Goal: Complete application form

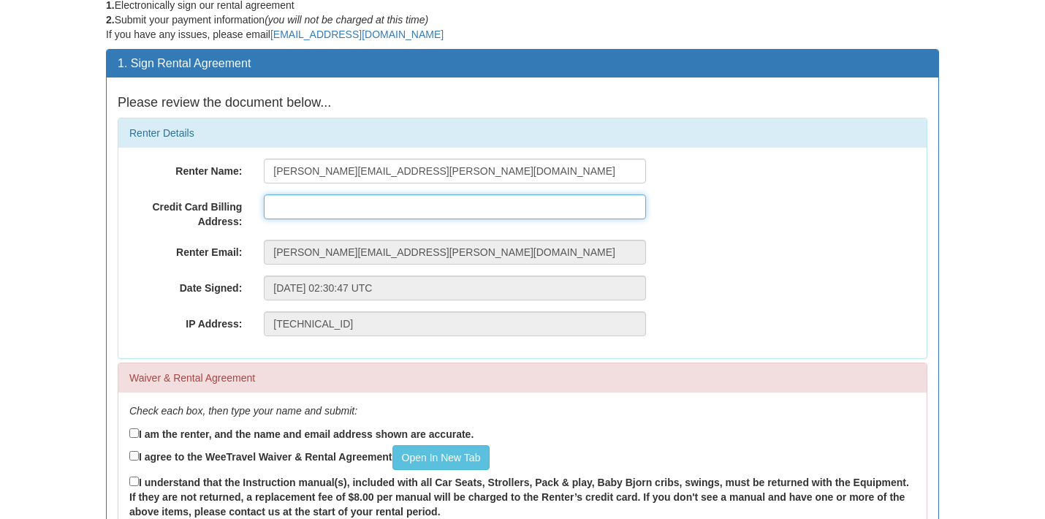
scroll to position [65, 0]
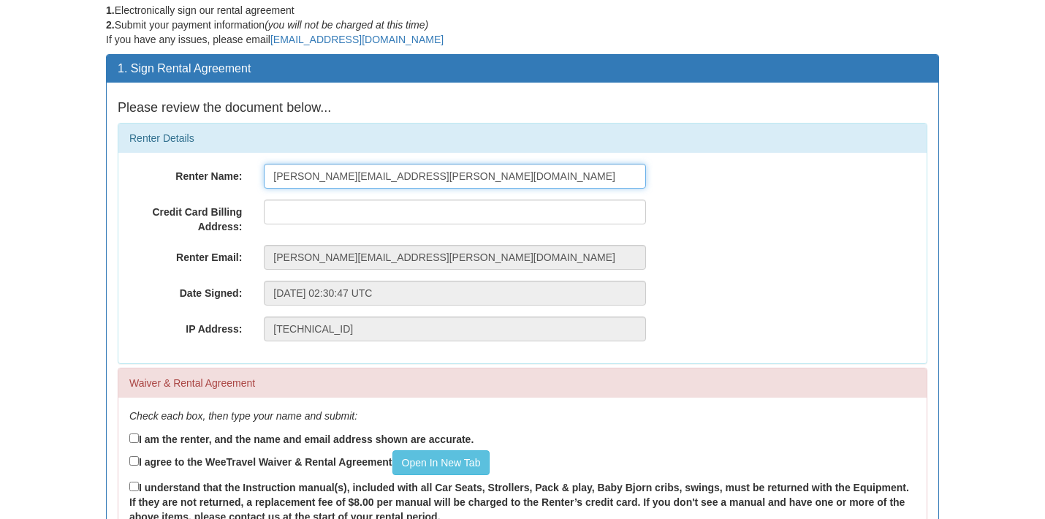
drag, startPoint x: 395, startPoint y: 172, endPoint x: 241, endPoint y: 170, distance: 153.5
click at [373, 175] on input "[PERSON_NAME][EMAIL_ADDRESS][PERSON_NAME][DOMAIN_NAME]" at bounding box center [455, 176] width 382 height 25
click at [387, 175] on input "[PERSON_NAME][EMAIL_ADDRESS][PERSON_NAME][DOMAIN_NAME]" at bounding box center [455, 176] width 382 height 25
type input "c"
type input "Justin Conley"
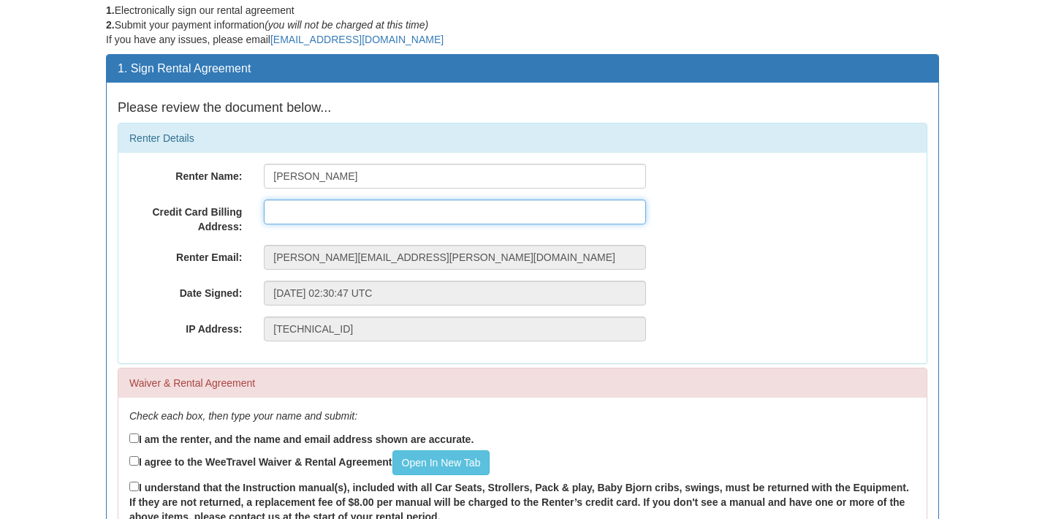
click at [486, 216] on input "text" at bounding box center [455, 212] width 382 height 25
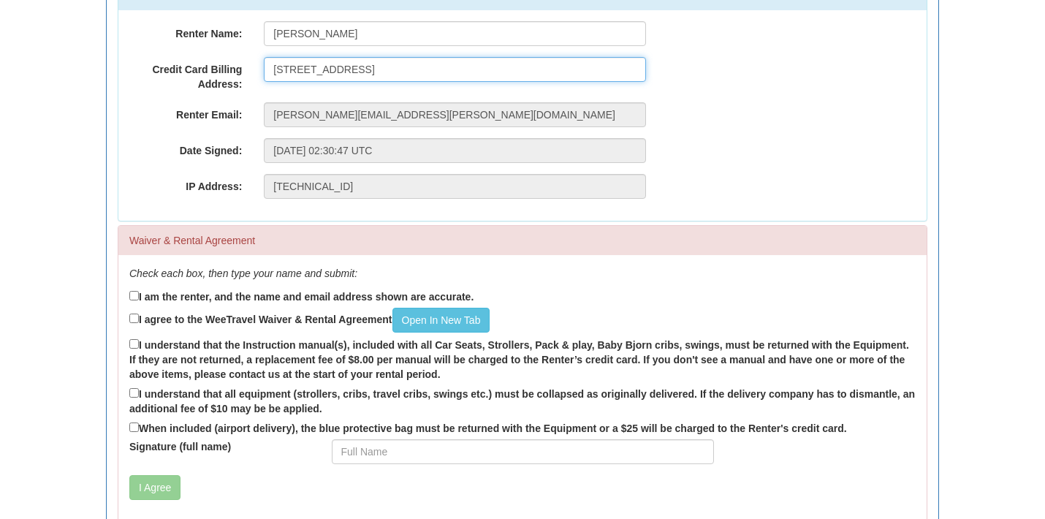
scroll to position [210, 0]
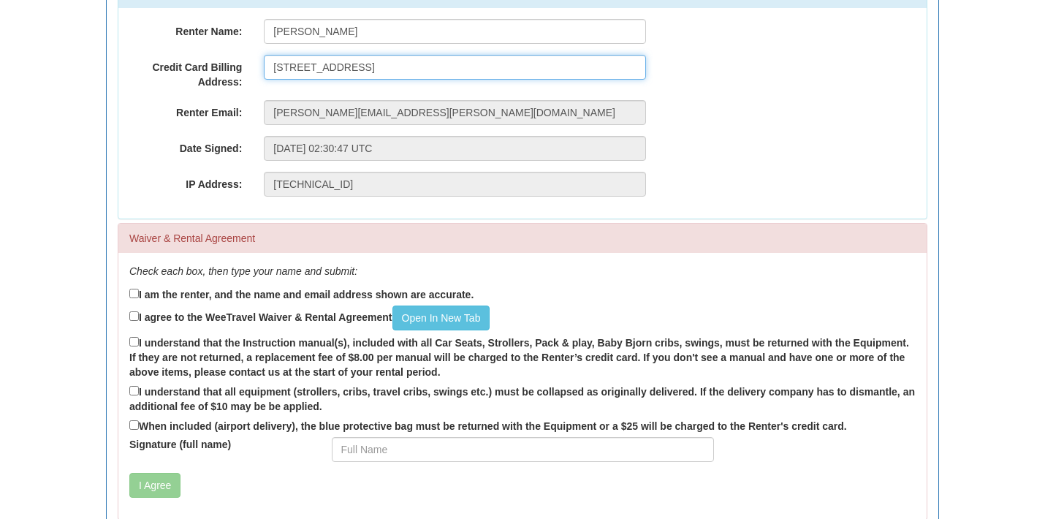
type input "21 Nassau Street, Unit 209, Toronto, ON M5T 3K6"
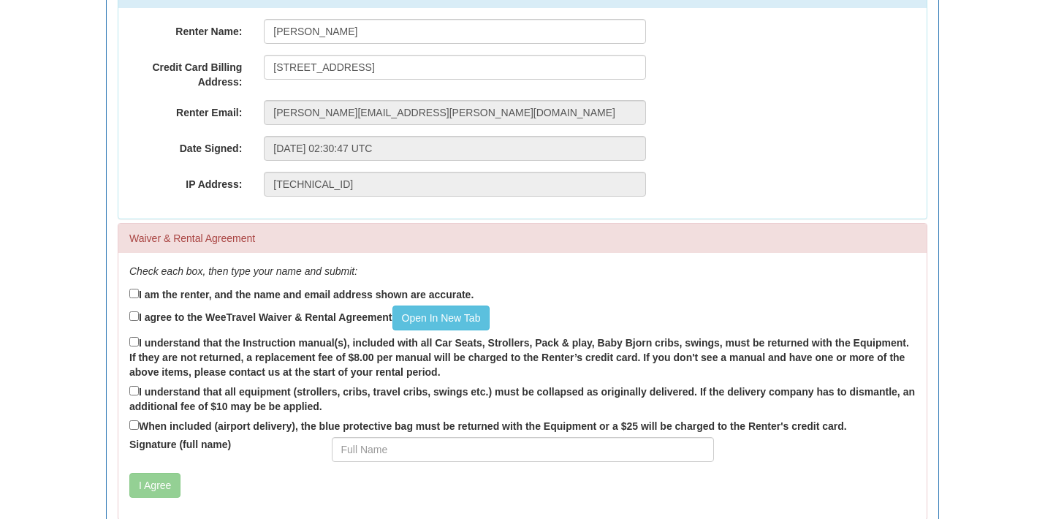
click at [137, 291] on input "I am the renter, and the name and email address shown are accurate." at bounding box center [134, 294] width 10 height 10
checkbox input "true"
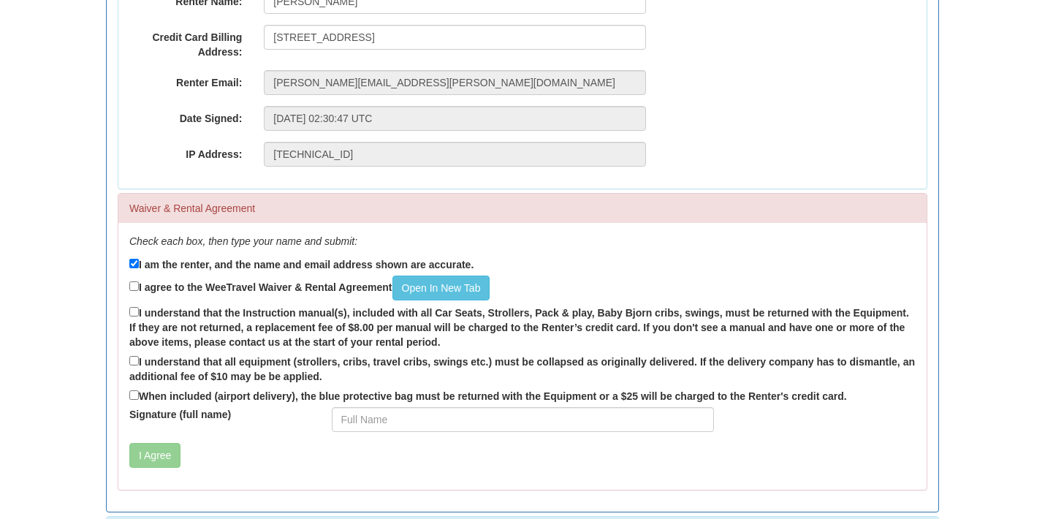
scroll to position [240, 0]
click at [425, 289] on link "Open In New Tab" at bounding box center [441, 287] width 98 height 25
click at [135, 281] on input "I agree to the WeeTravel Waiver & Rental Agreement Open In New Tab" at bounding box center [134, 286] width 10 height 10
checkbox input "true"
click at [132, 308] on input "I understand that the Instruction manual(s), included with all Car Seats, Strol…" at bounding box center [134, 311] width 10 height 10
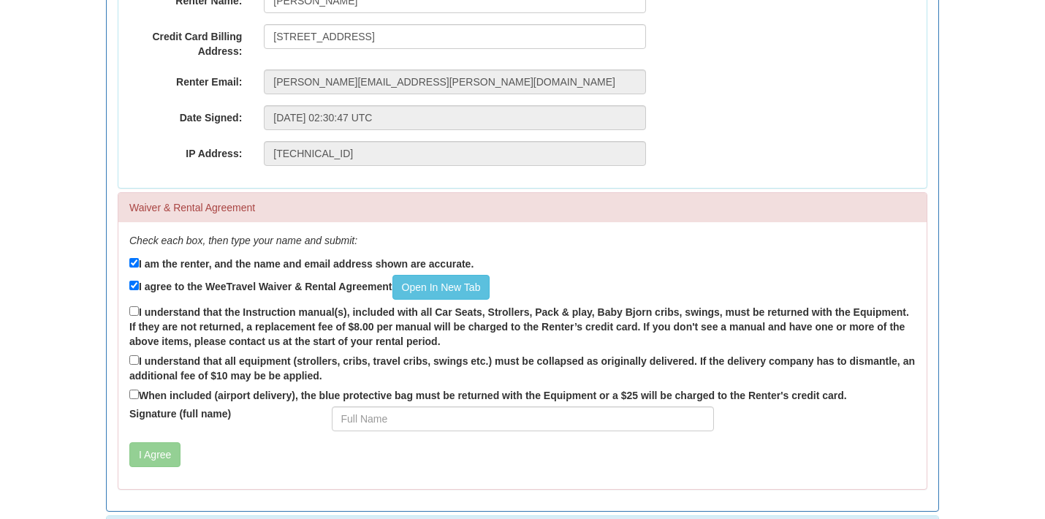
checkbox input "true"
click at [134, 357] on input "I understand that all equipment (strollers, cribs, travel cribs, swings etc.) m…" at bounding box center [134, 360] width 10 height 10
checkbox input "true"
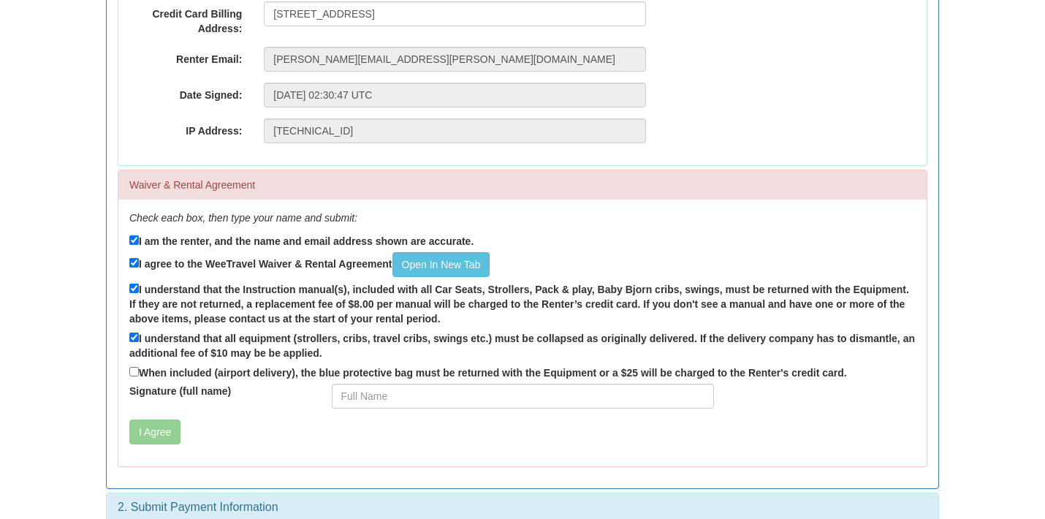
scroll to position [269, 0]
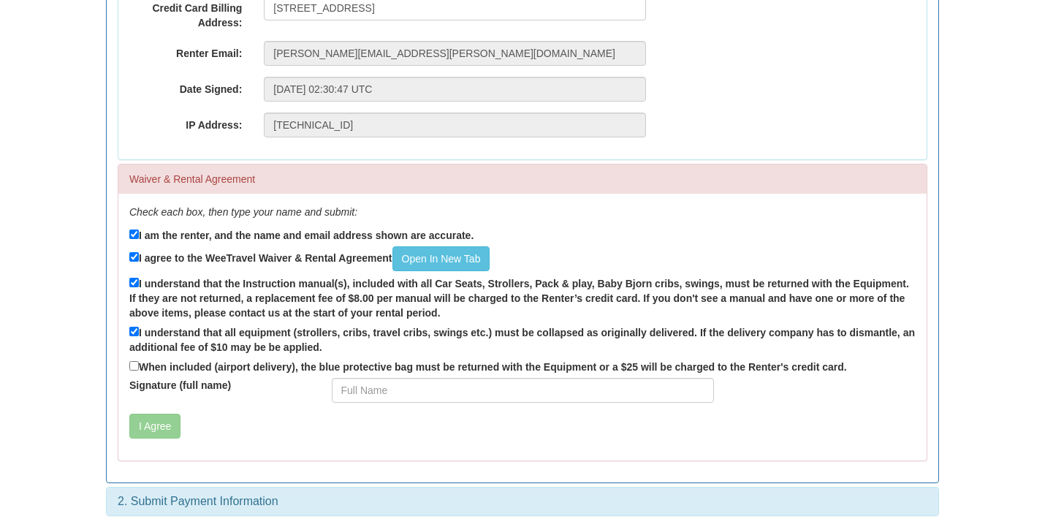
click at [136, 361] on input "When included (airport delivery), the blue protective bag must be returned with…" at bounding box center [134, 366] width 10 height 10
checkbox input "true"
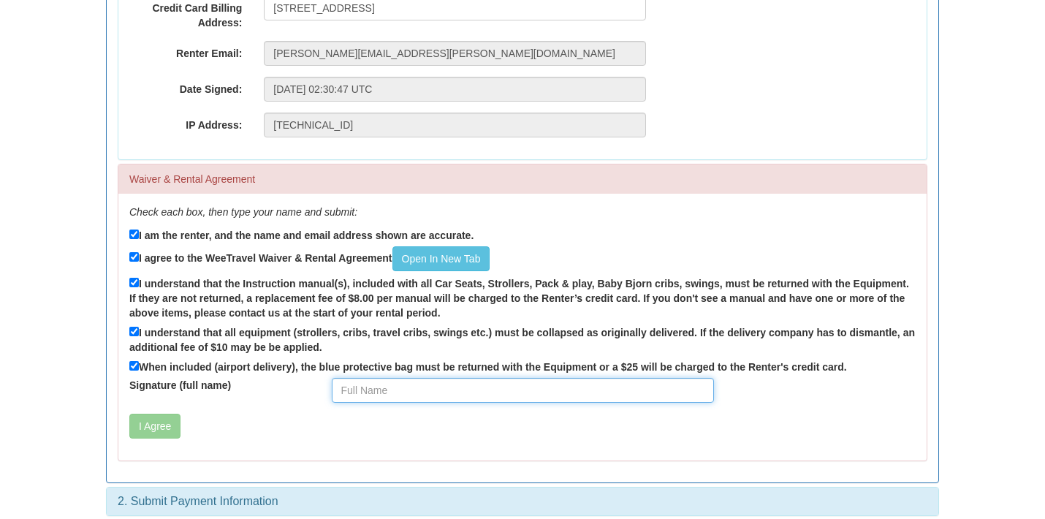
click at [702, 383] on input "Signature (full name)" at bounding box center [523, 390] width 382 height 25
click at [653, 389] on input "Signature (full name)" at bounding box center [523, 390] width 382 height 25
type input "H"
type input "Justin Conley"
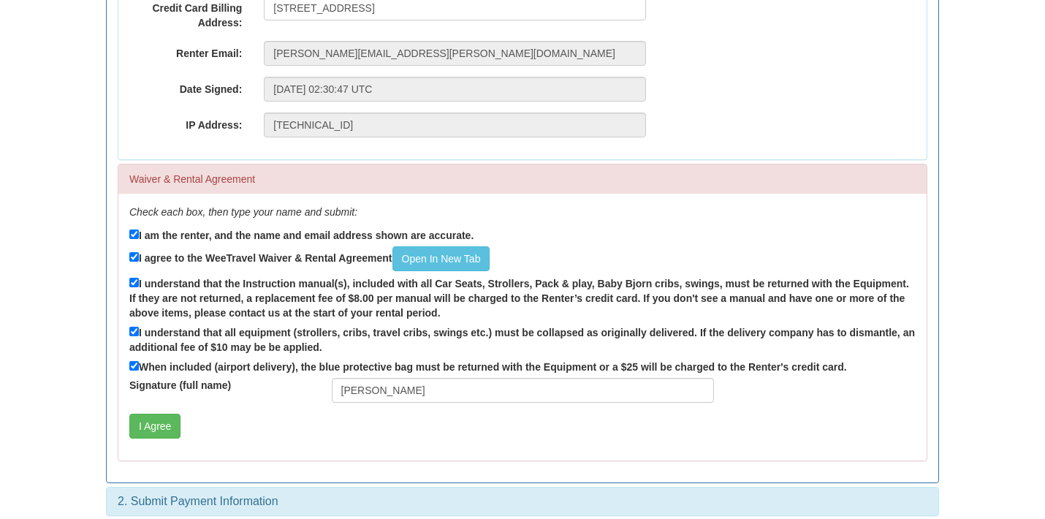
click at [230, 424] on div "I Agree" at bounding box center [455, 426] width 674 height 25
click at [158, 420] on button "I Agree" at bounding box center [154, 426] width 51 height 25
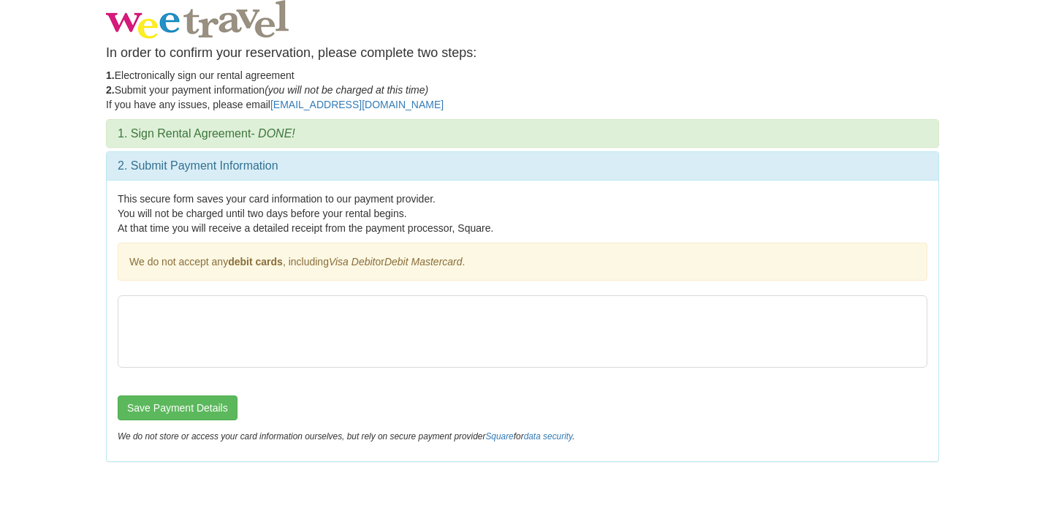
scroll to position [0, 0]
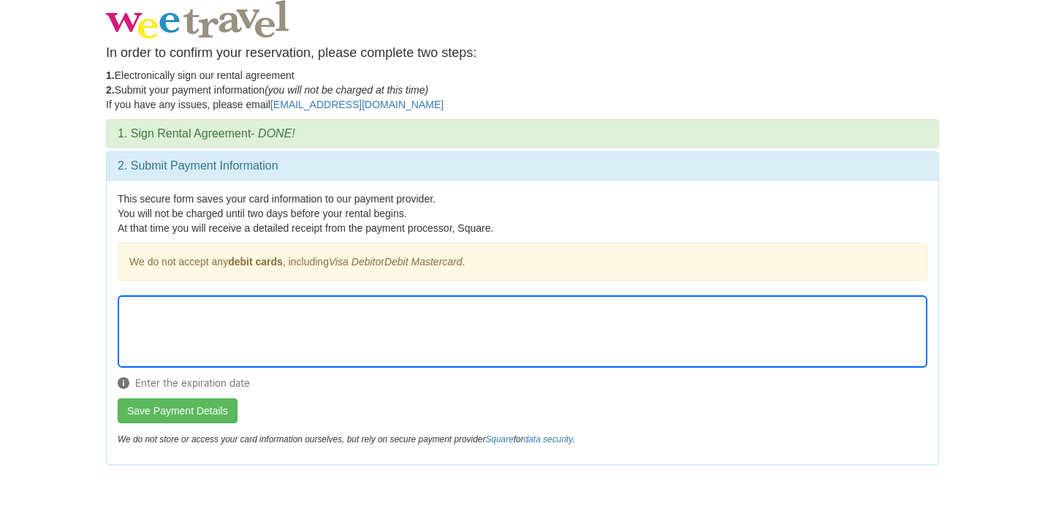
drag, startPoint x: 491, startPoint y: 367, endPoint x: 533, endPoint y: 366, distance: 41.7
click at [492, 367] on div "Enter the expiration date" at bounding box center [523, 346] width 810 height 103
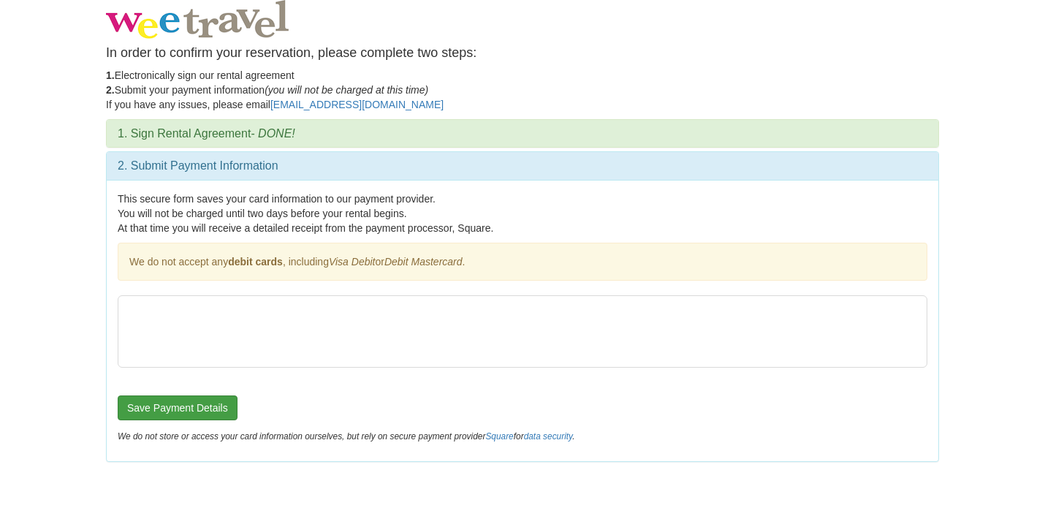
click at [206, 409] on button "Save Payment Details" at bounding box center [178, 407] width 120 height 25
